Goal: Find contact information: Find contact information

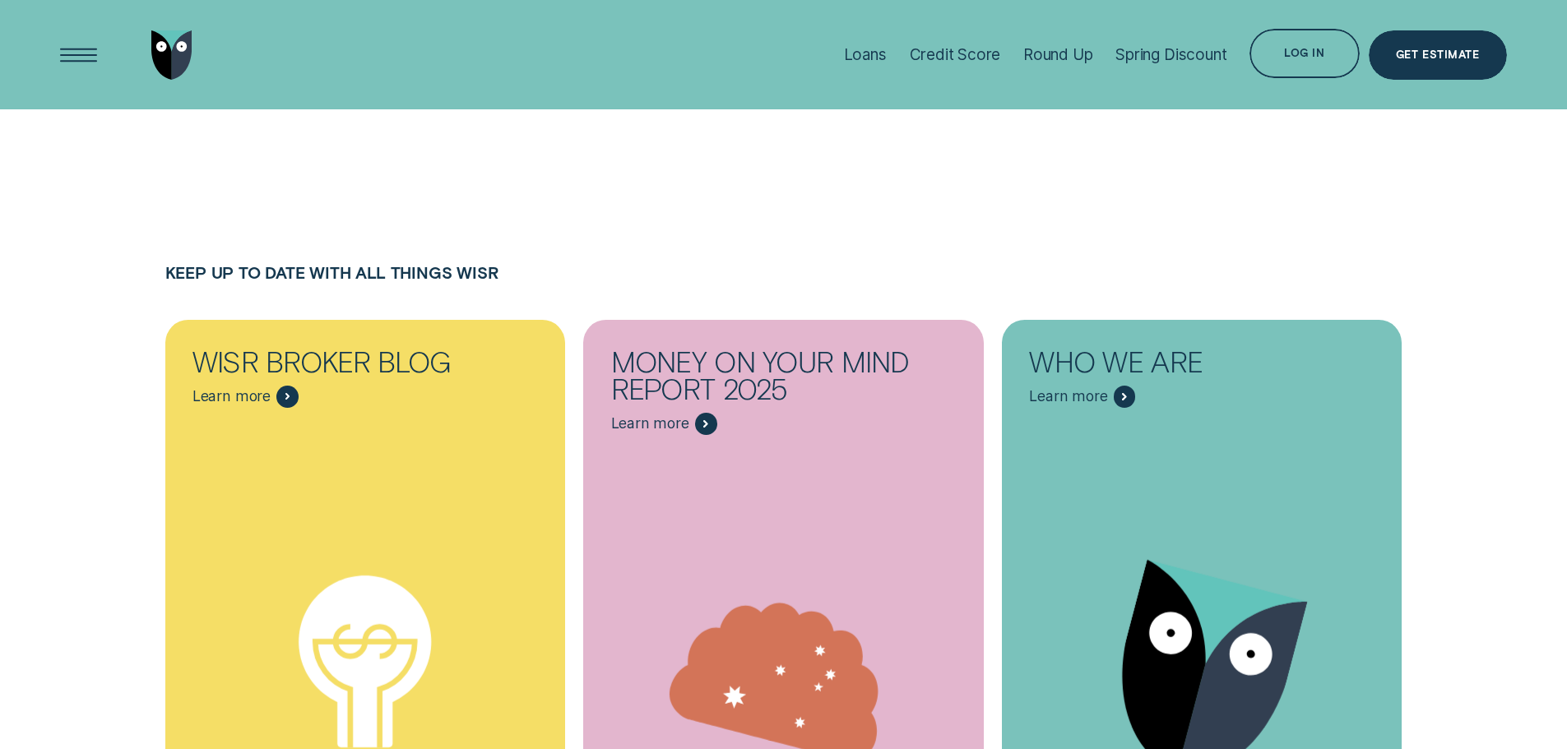
scroll to position [8897, 0]
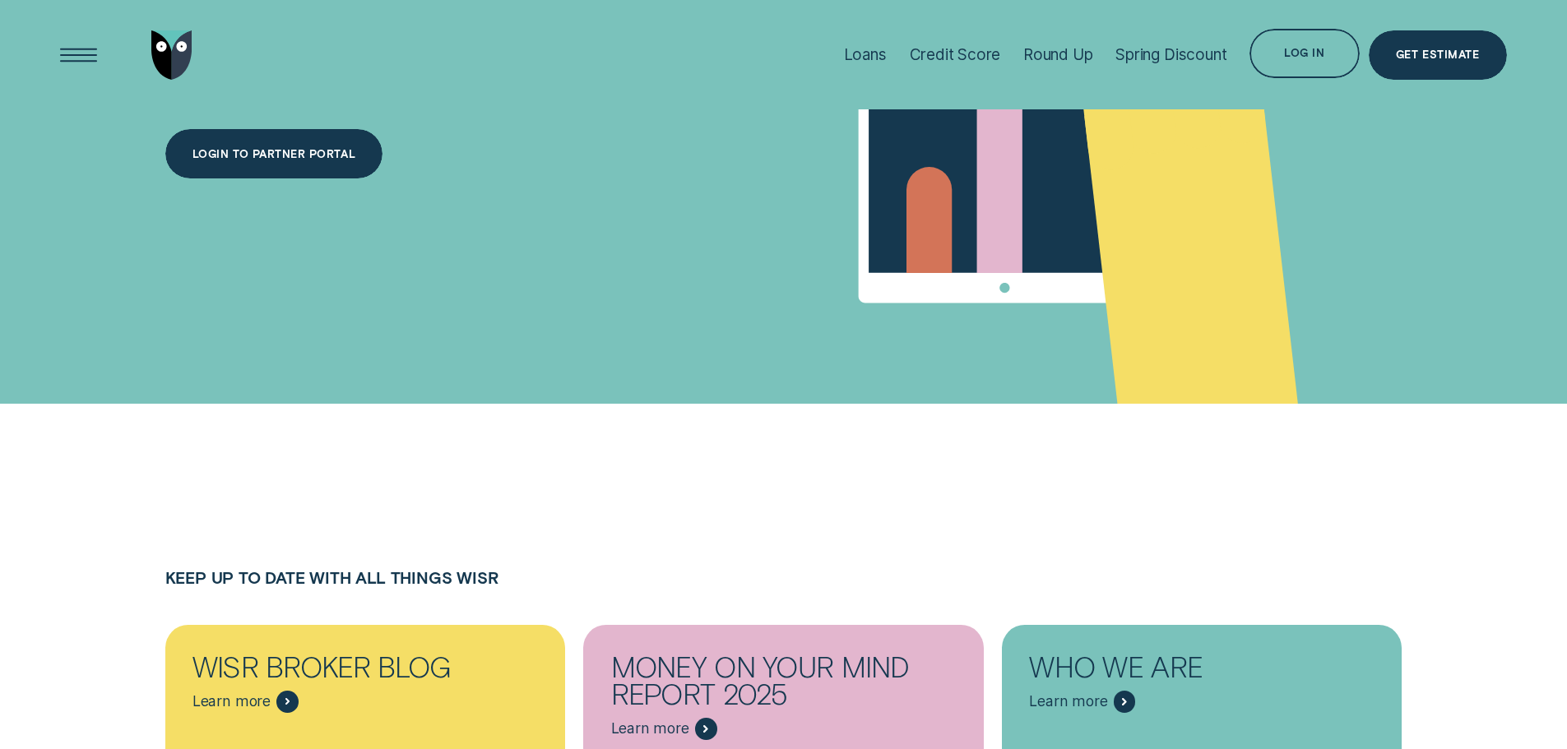
click at [988, 568] on h4 "Keep up to date with all things Wisr" at bounding box center [783, 577] width 1237 height 19
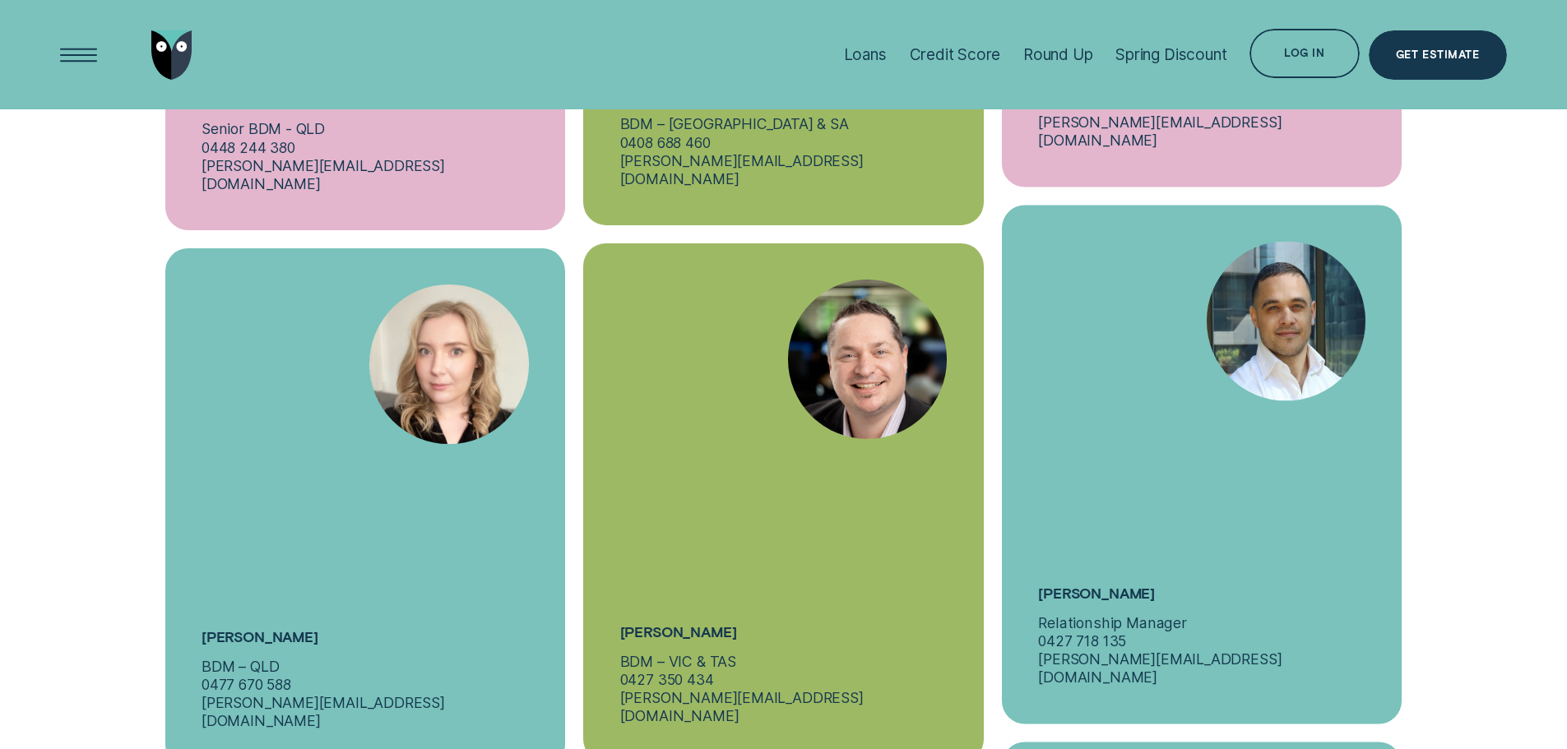
scroll to position [6430, 0]
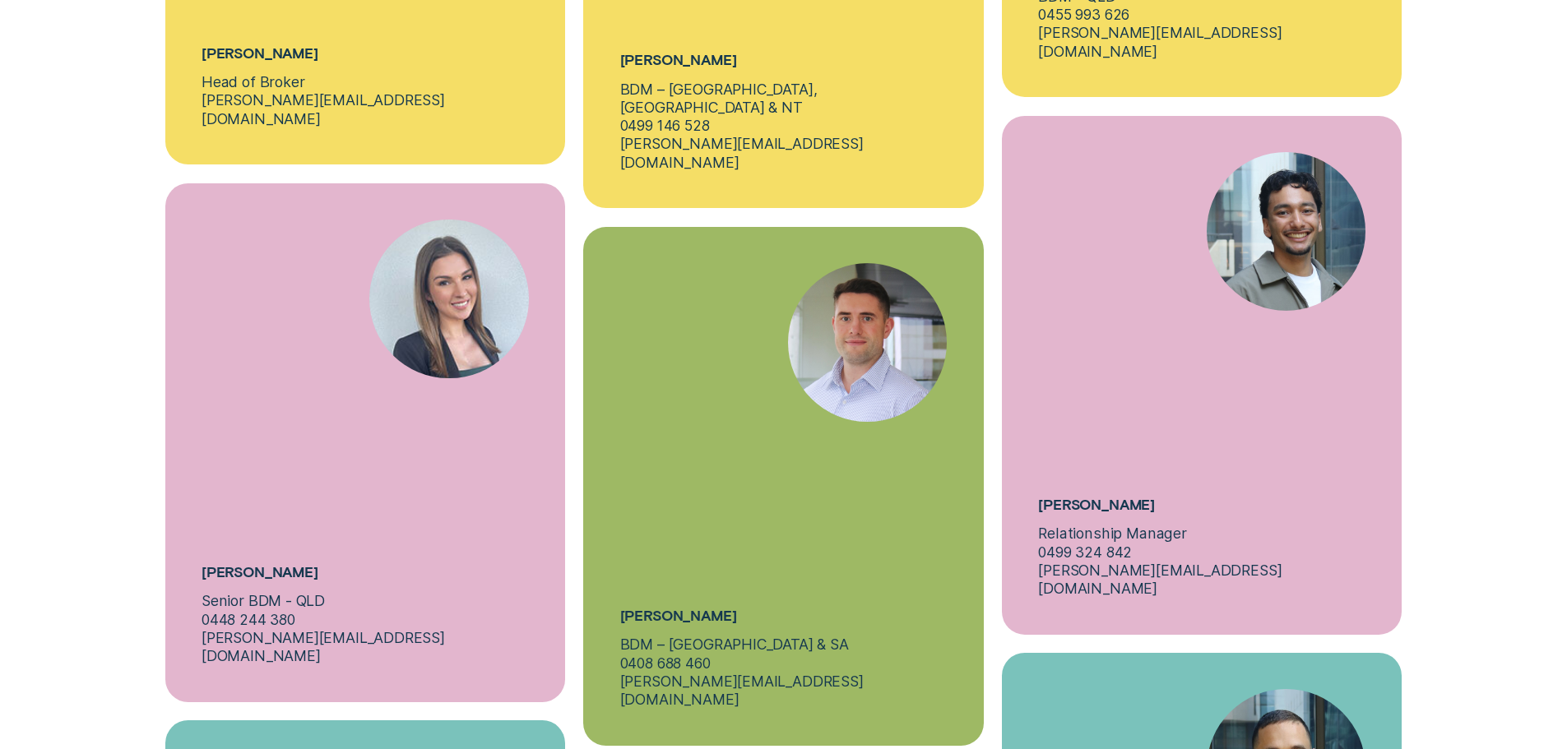
scroll to position [6101, 0]
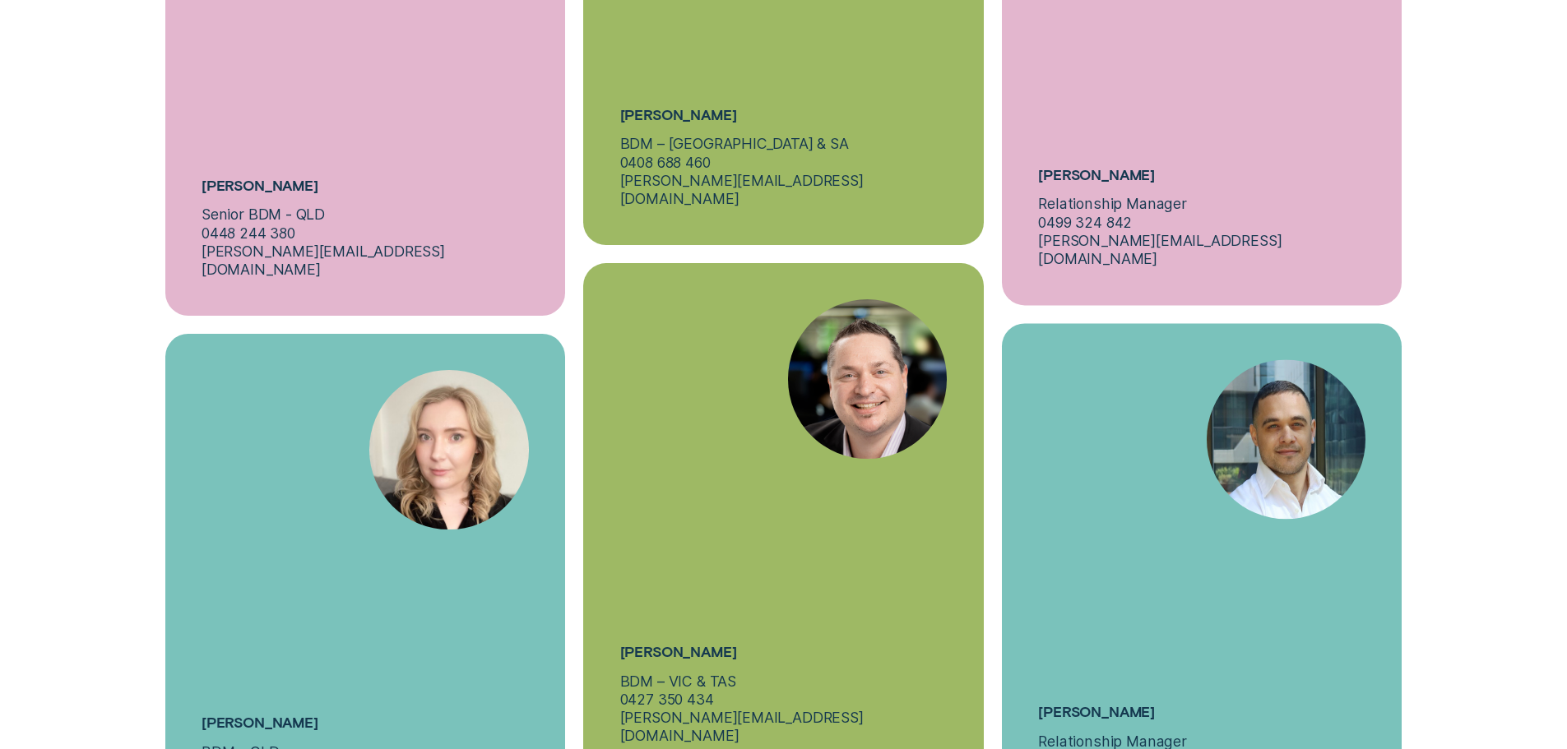
scroll to position [6924, 0]
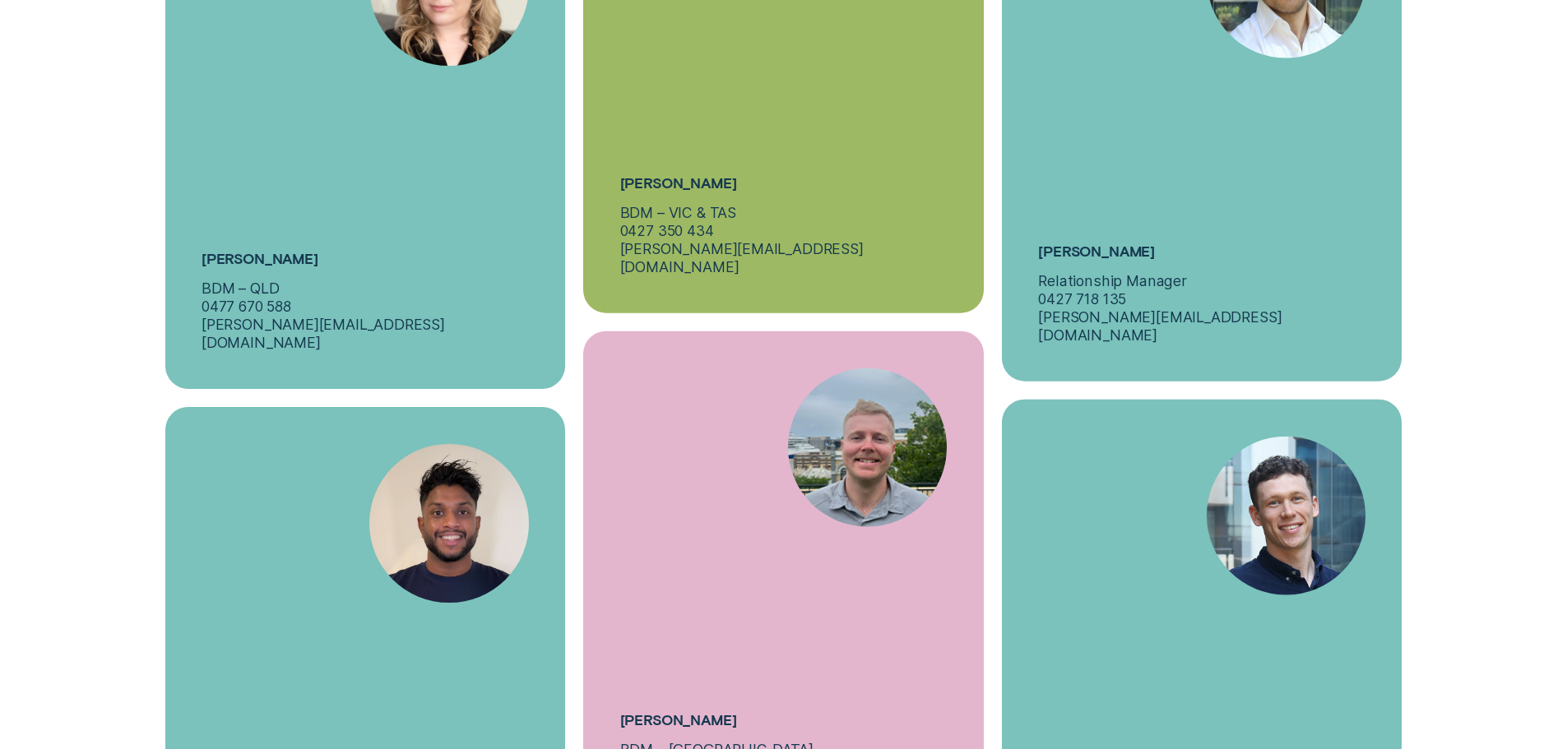
click at [994, 460] on div "[PERSON_NAME] BDM – QLD 0455 993 626 [PERSON_NAME][EMAIL_ADDRESS][DOMAIN_NAME] …" at bounding box center [1202, 131] width 419 height 2687
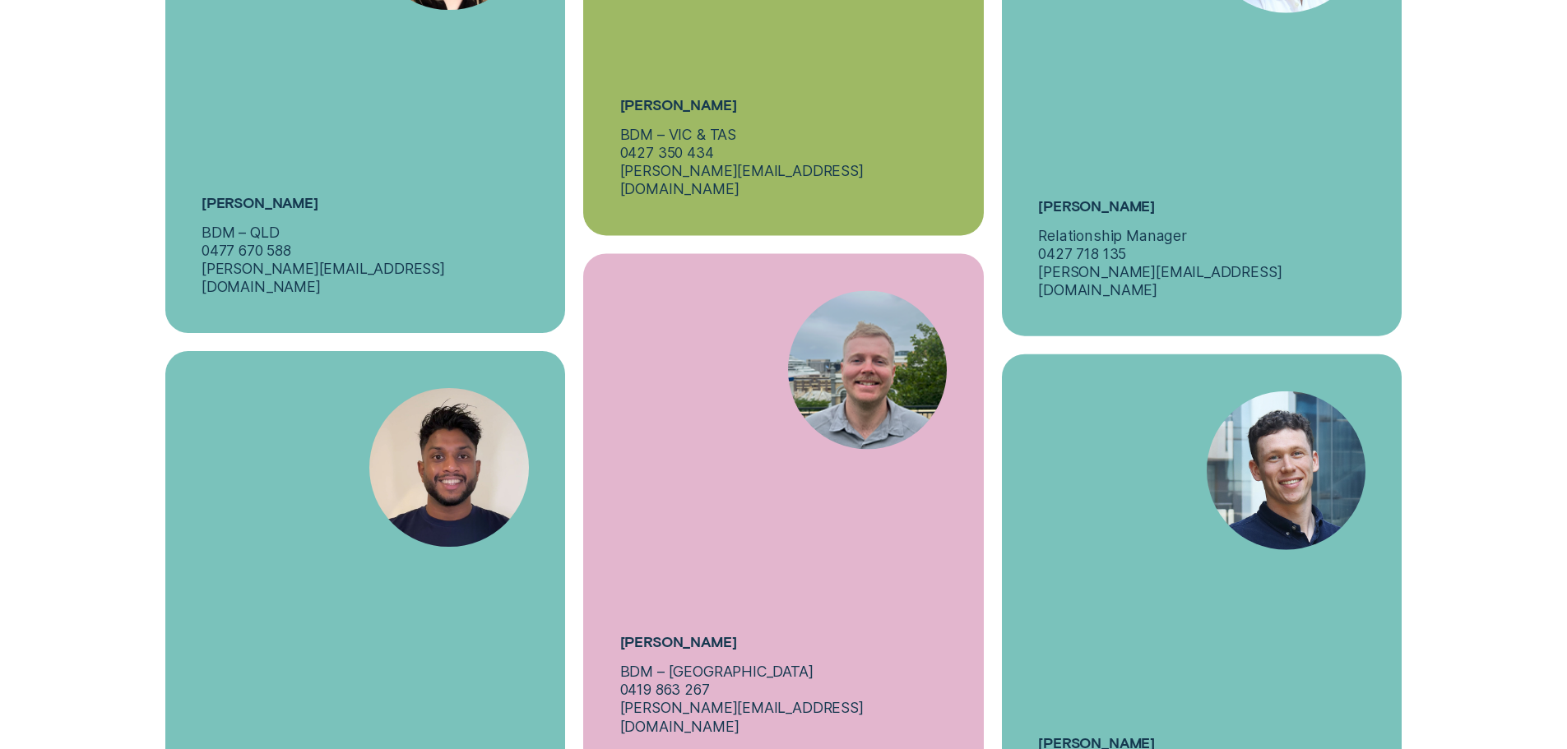
scroll to position [7088, 0]
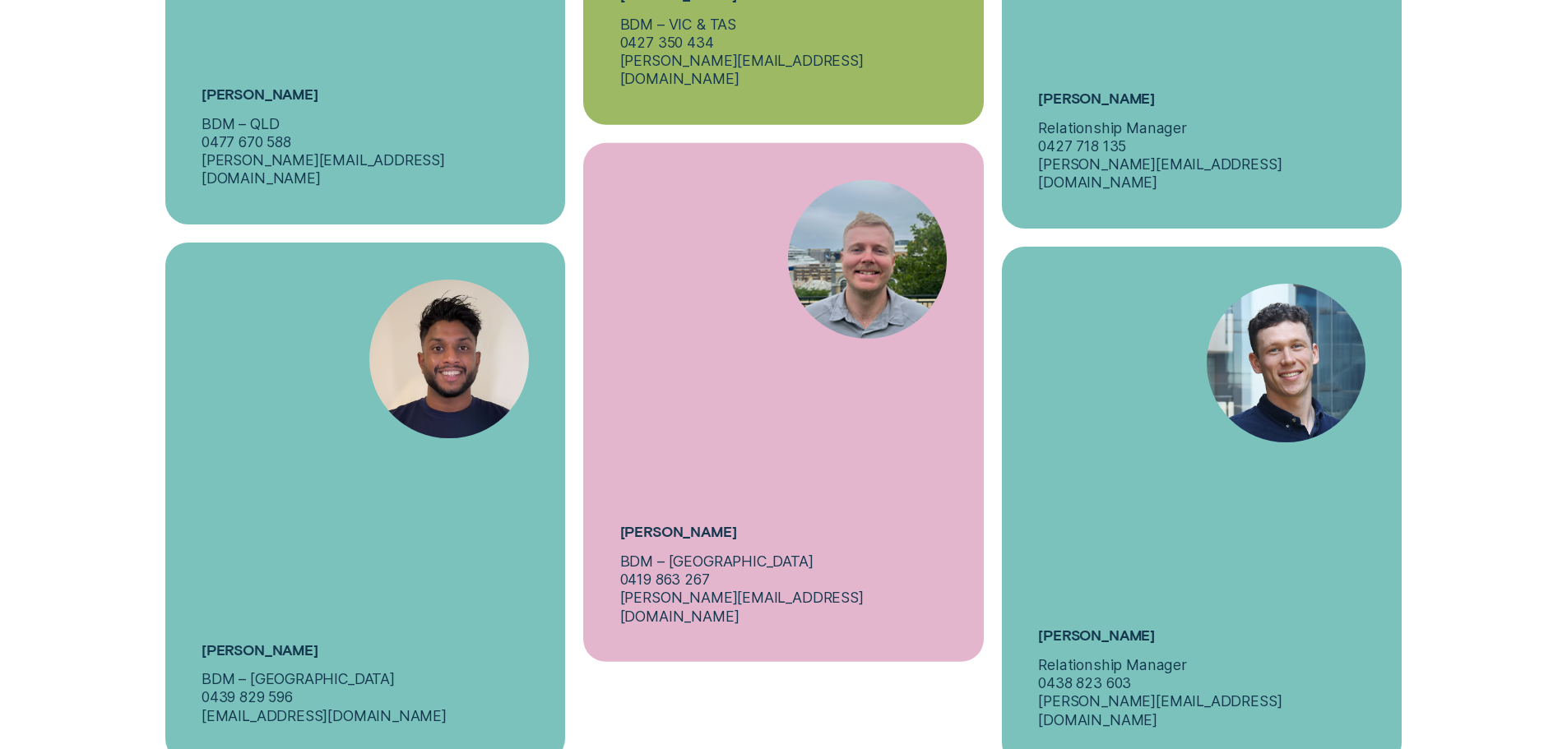
click at [1349, 593] on div "[PERSON_NAME] Relationship Manager 0438 823 603 [PERSON_NAME][EMAIL_ADDRESS][DO…" at bounding box center [1202, 506] width 400 height 519
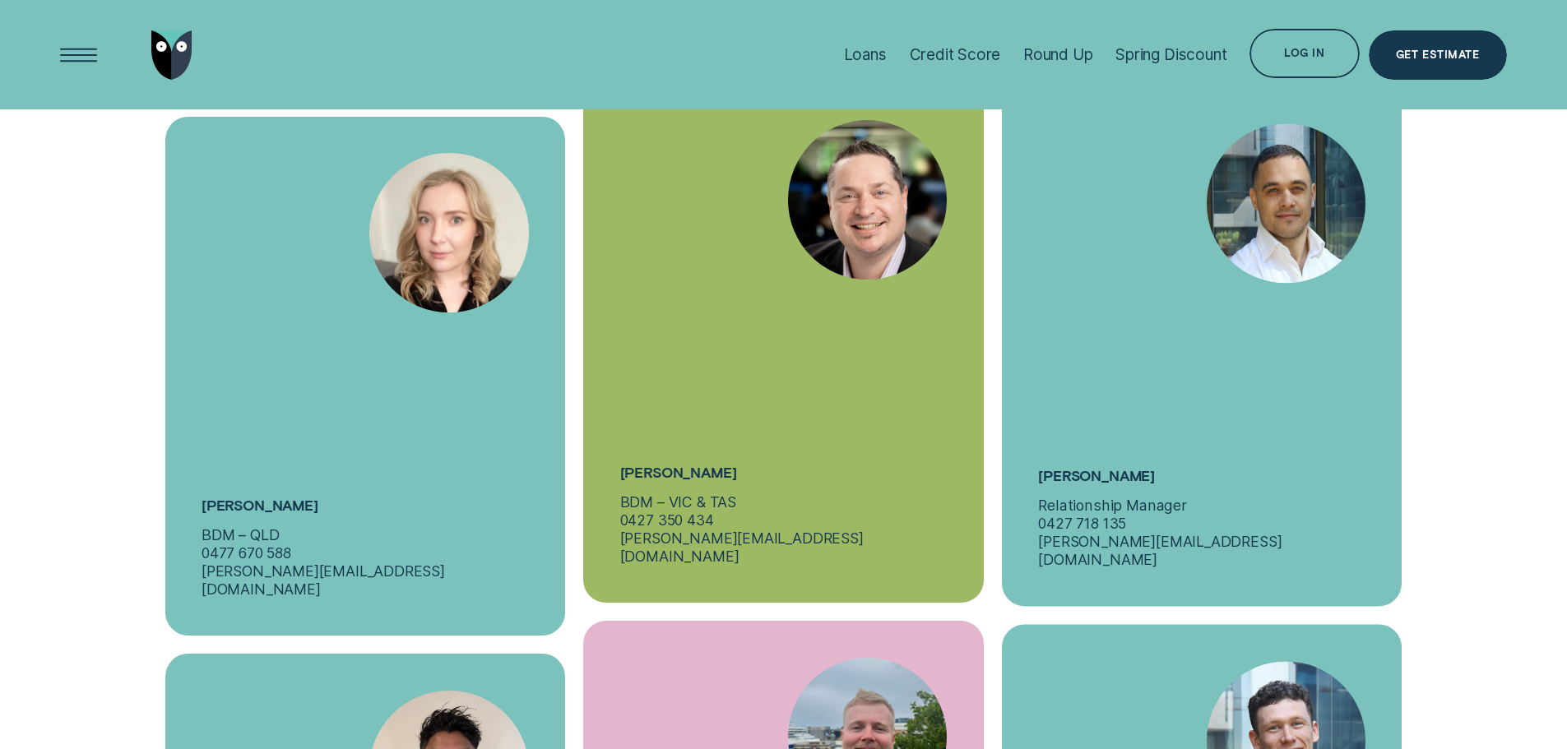
scroll to position [6430, 0]
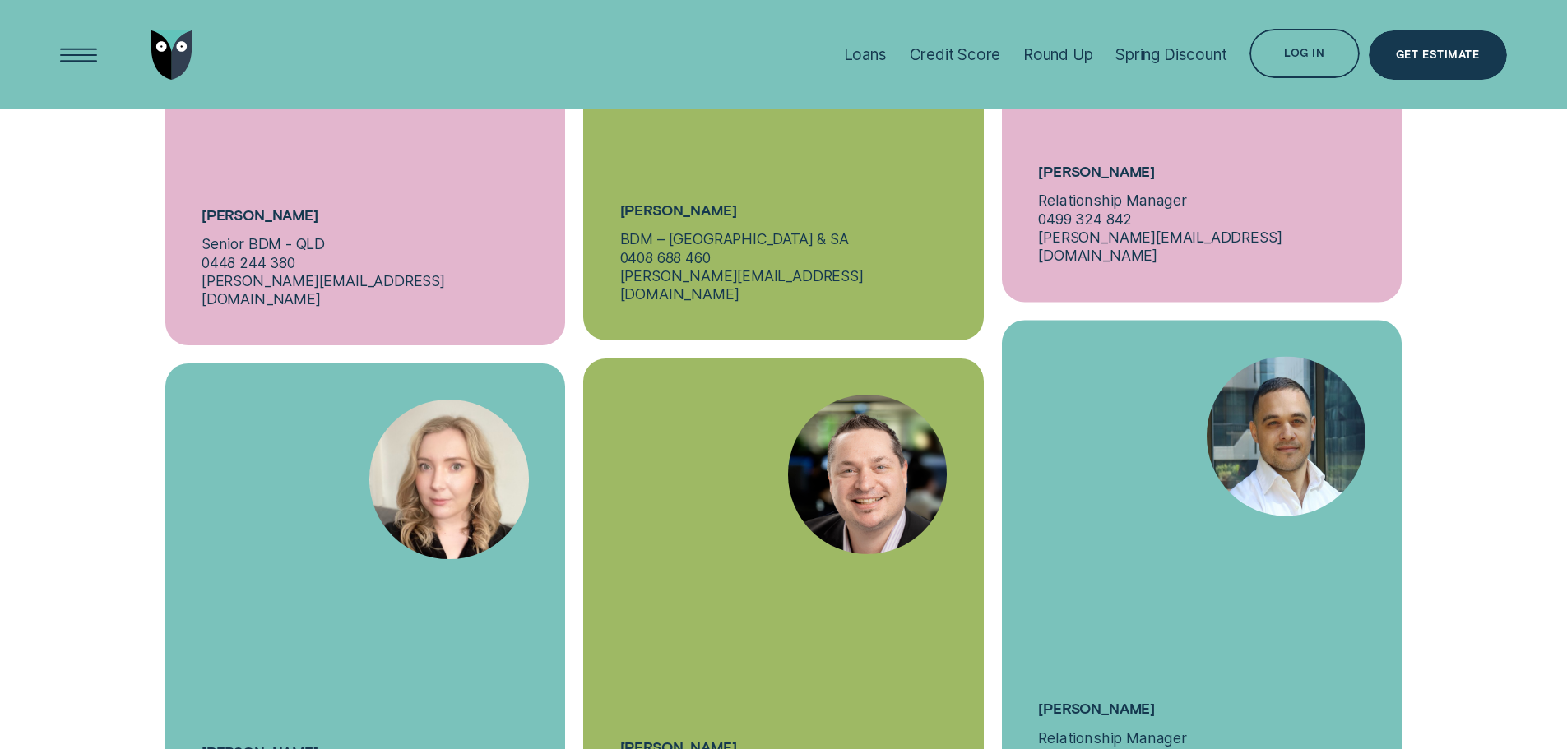
click at [971, 502] on div "[PERSON_NAME] BDM – [GEOGRAPHIC_DATA] & TAS 0427 350 434 [PERSON_NAME][EMAIL_AD…" at bounding box center [783, 618] width 400 height 519
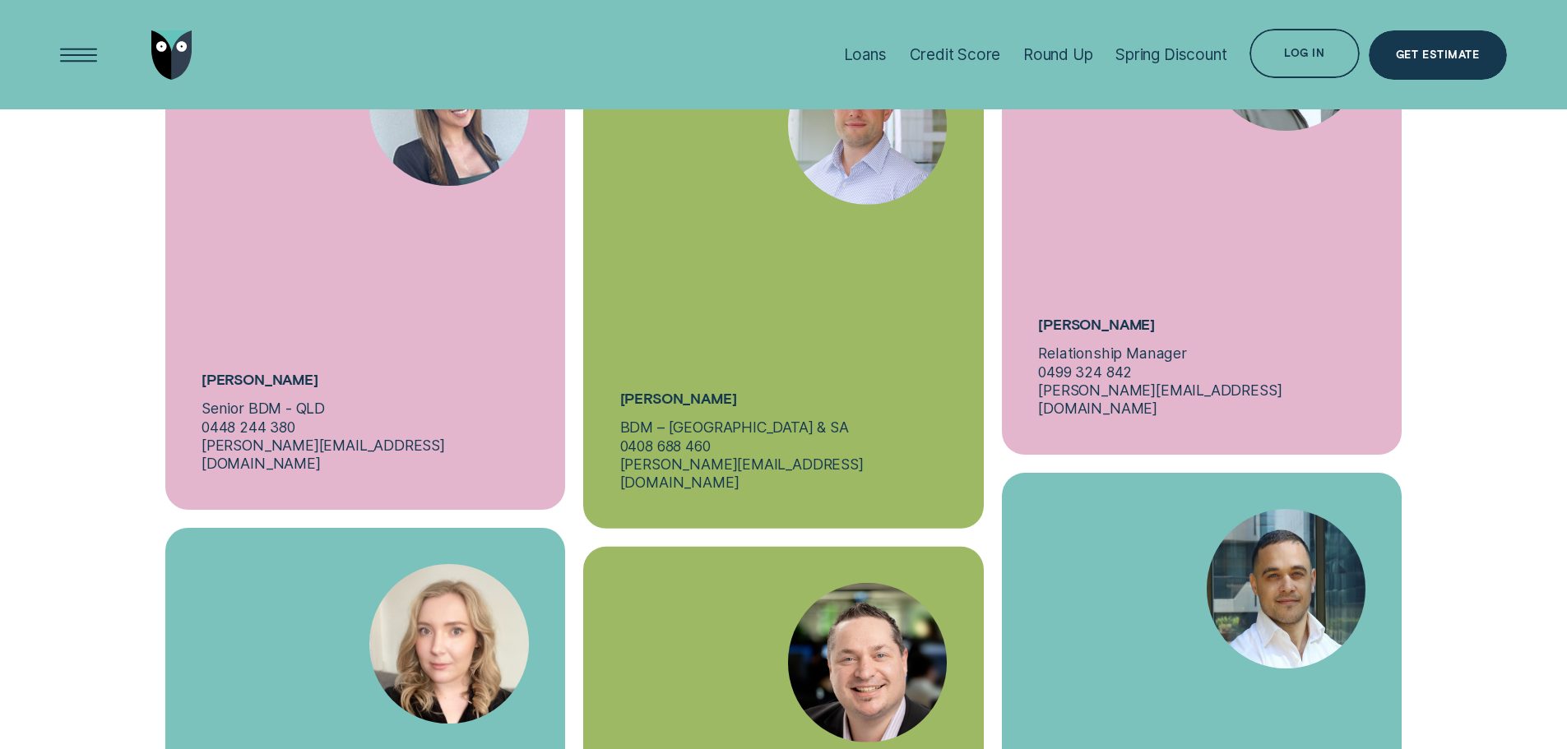
scroll to position [6183, 0]
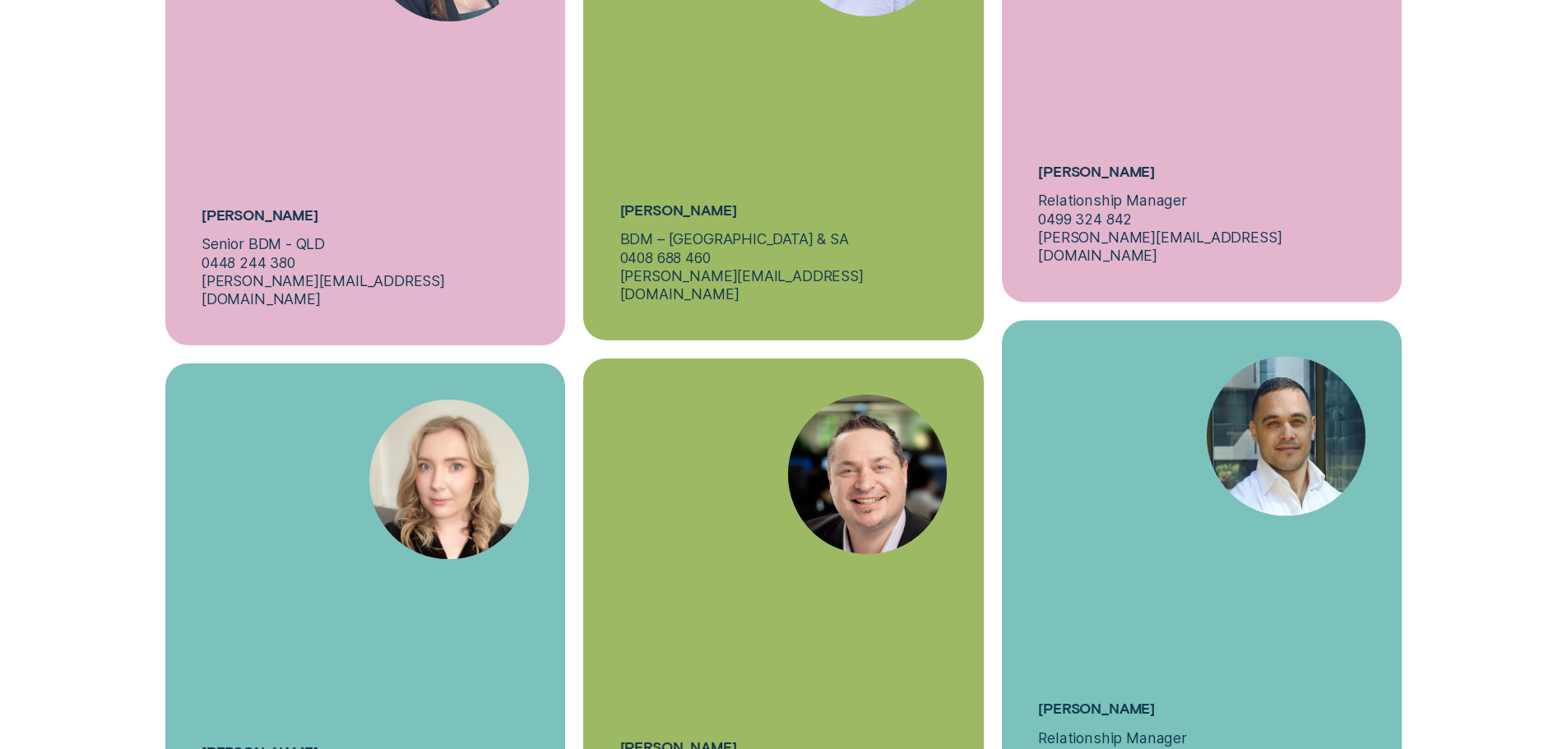
click at [988, 514] on div "Mete Yildirim BDM – [GEOGRAPHIC_DATA], [GEOGRAPHIC_DATA] & NT 0499 146 528 [PER…" at bounding box center [783, 358] width 419 height 2149
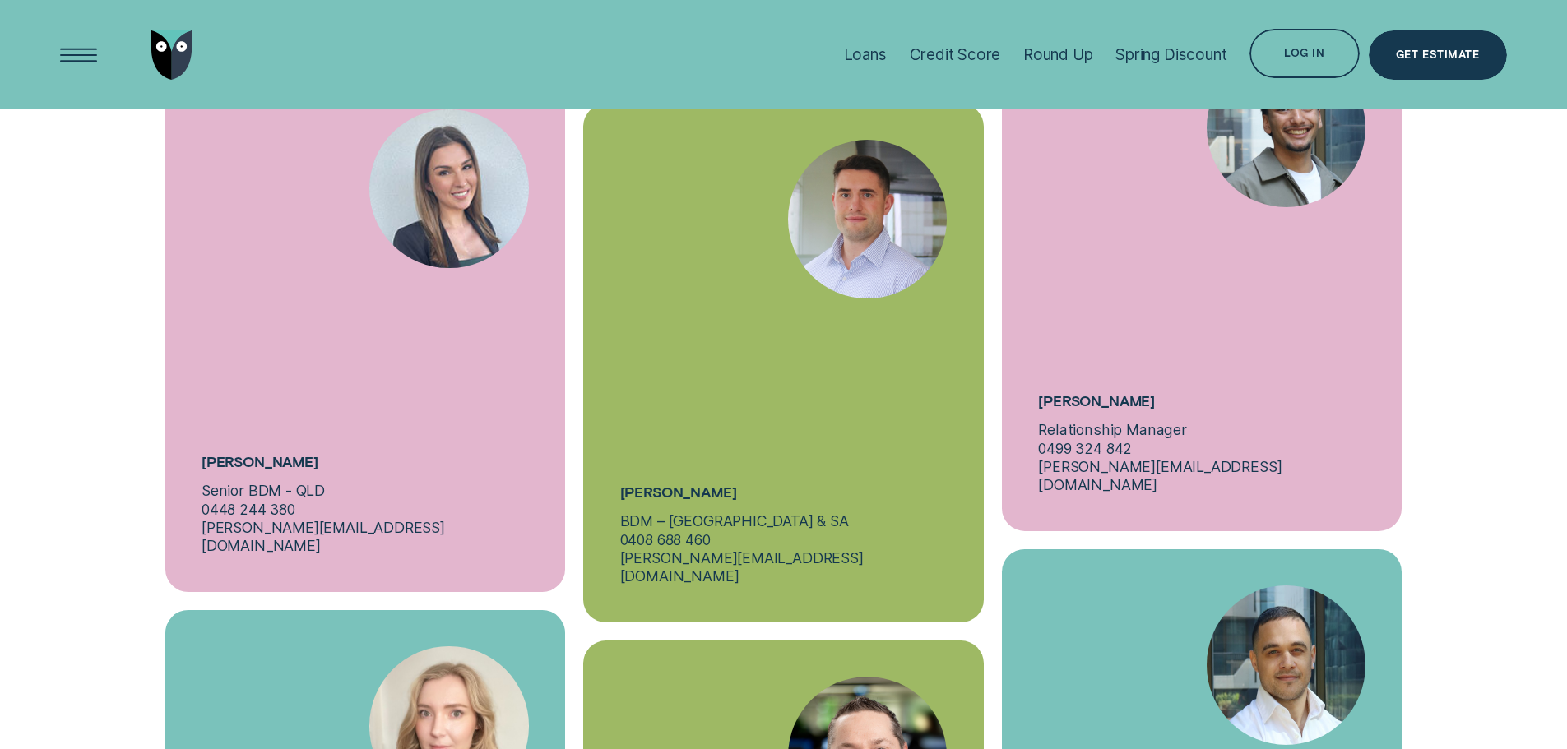
click at [985, 514] on div "Mete Yildirim BDM – [GEOGRAPHIC_DATA], [GEOGRAPHIC_DATA] & NT 0499 146 528 [PER…" at bounding box center [783, 640] width 419 height 2149
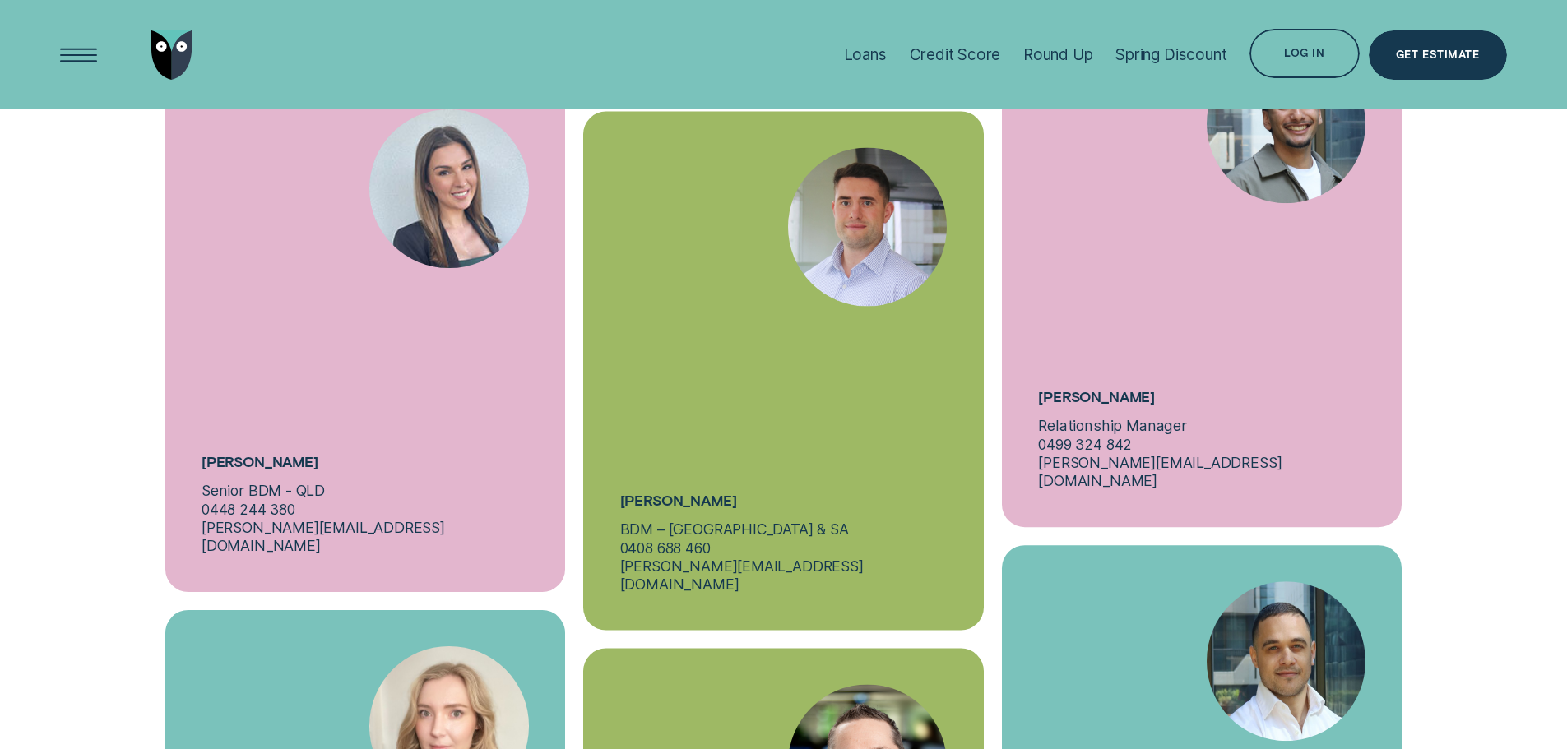
scroll to position [6019, 0]
